Goal: Check status: Check status

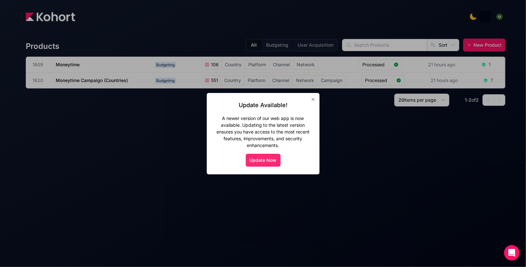
click at [262, 158] on button "Update Now" at bounding box center [263, 160] width 35 height 13
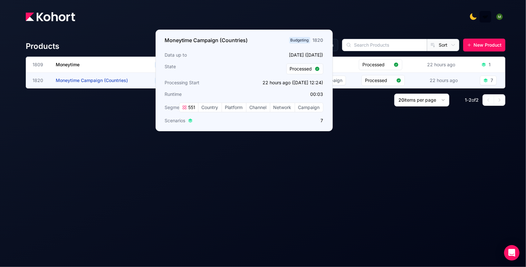
click at [114, 77] on h3 "Moneytime Campaign (Countries)" at bounding box center [104, 80] width 97 height 15
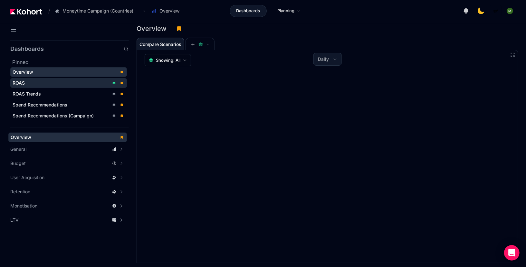
click at [74, 84] on div "ROAS" at bounding box center [61, 83] width 97 height 6
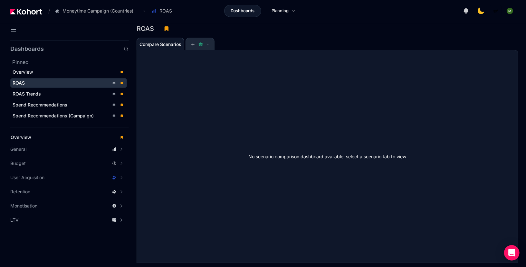
click at [188, 45] on span at bounding box center [200, 44] width 28 height 13
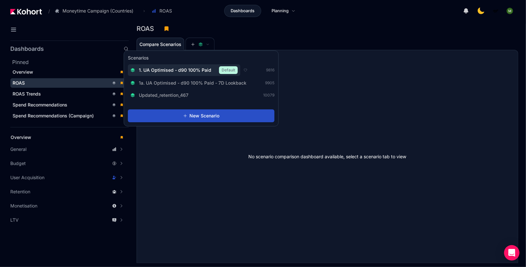
click at [184, 69] on span "1. UA Optimised - d90 100% Paid" at bounding box center [175, 70] width 72 height 6
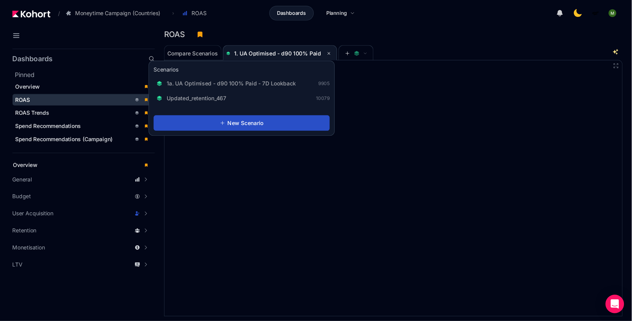
scroll to position [0, 0]
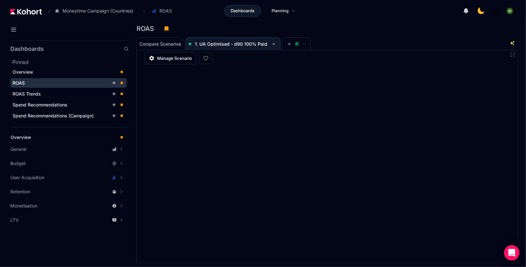
click at [355, 41] on div "Compare Scenarios 1. UA Optimised - d90 100% Paid" at bounding box center [324, 43] width 374 height 13
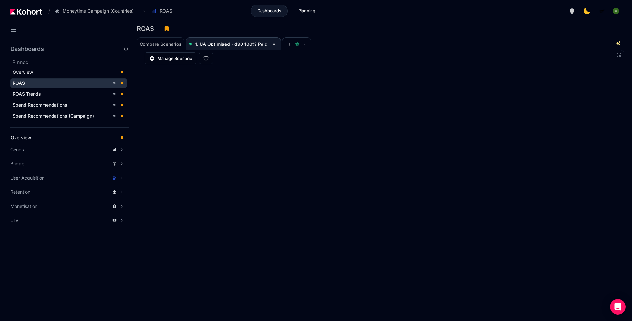
click at [416, 36] on div "ROAS" at bounding box center [380, 31] width 487 height 14
